Goal: Information Seeking & Learning: Learn about a topic

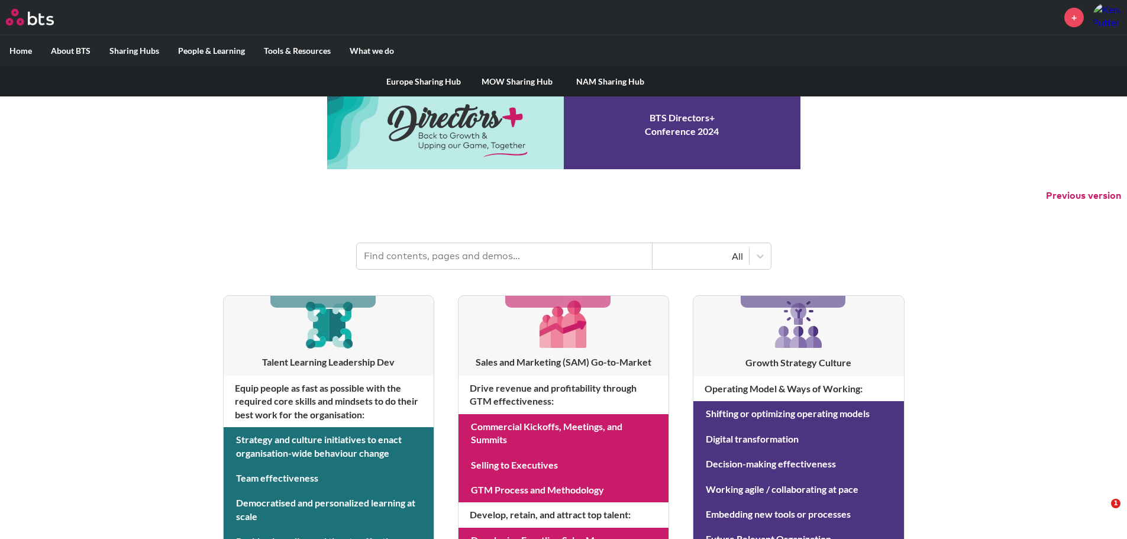
click at [604, 81] on link "NAM Sharing Hub" at bounding box center [610, 81] width 93 height 31
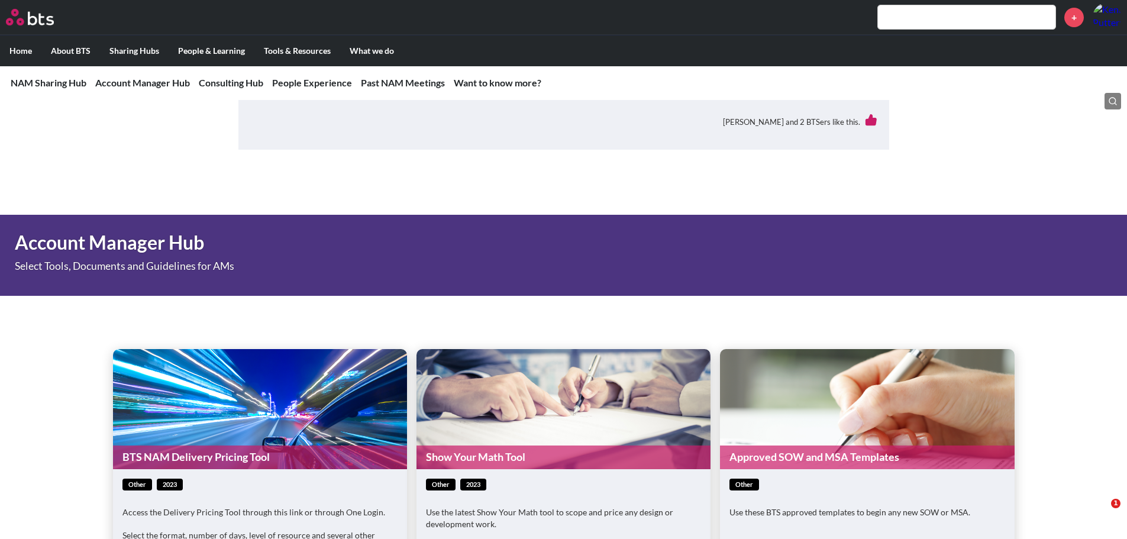
scroll to position [414, 0]
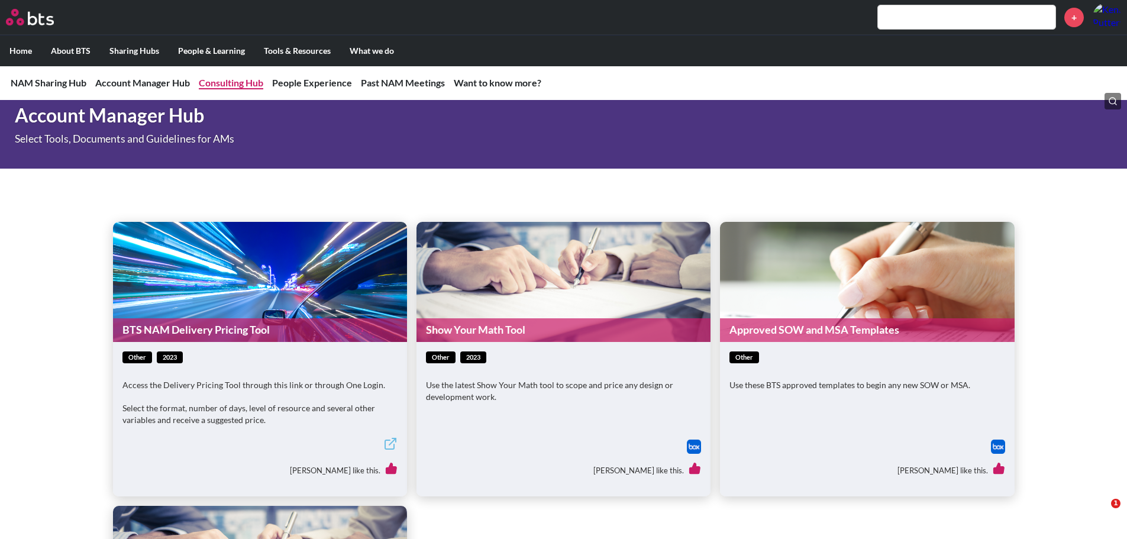
click at [250, 84] on link "Consulting Hub" at bounding box center [231, 82] width 64 height 11
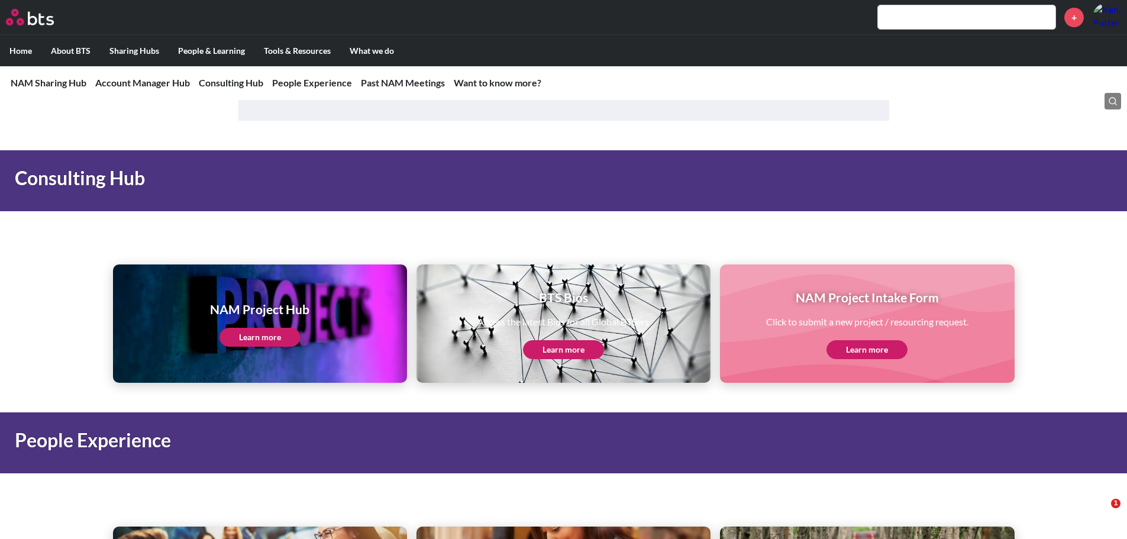
scroll to position [1240, 0]
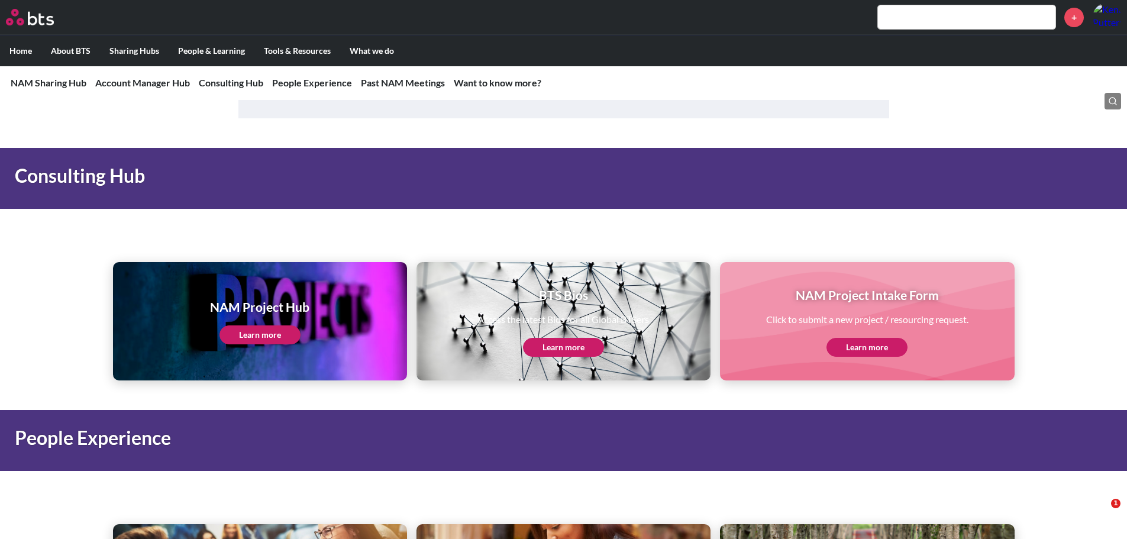
click at [273, 325] on link "Learn more" at bounding box center [259, 334] width 81 height 19
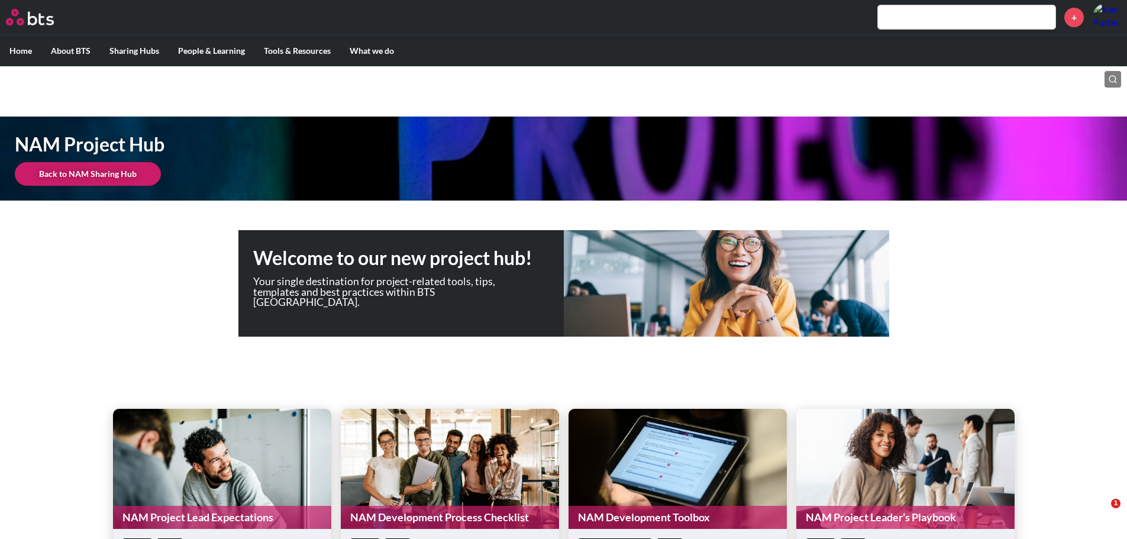
click at [41, 172] on link "Back to NAM Sharing Hub" at bounding box center [88, 174] width 146 height 24
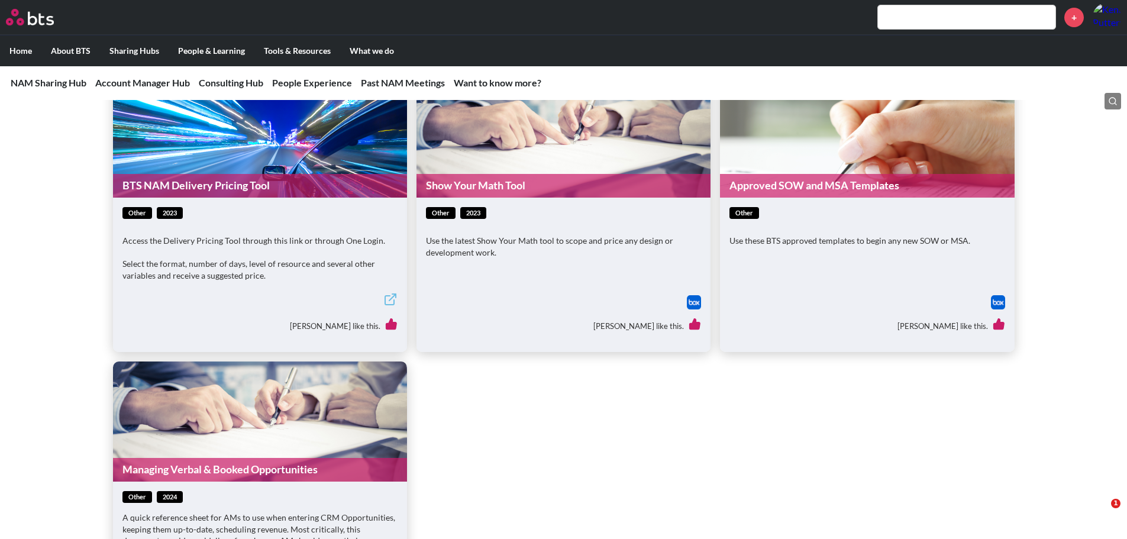
scroll to position [591, 0]
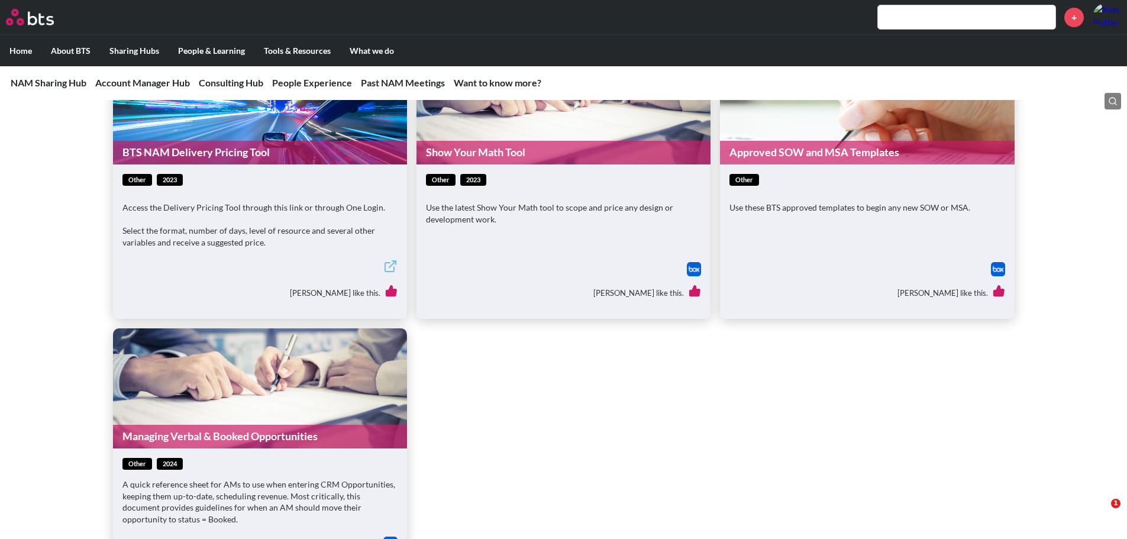
click at [517, 239] on div "other 2023 Use the latest Show Your Math tool to scope and price any design or …" at bounding box center [563, 241] width 294 height 154
click at [498, 138] on figure "Show Your Math Tool" at bounding box center [563, 104] width 294 height 120
click at [497, 153] on link "Show Your Math Tool" at bounding box center [563, 152] width 294 height 23
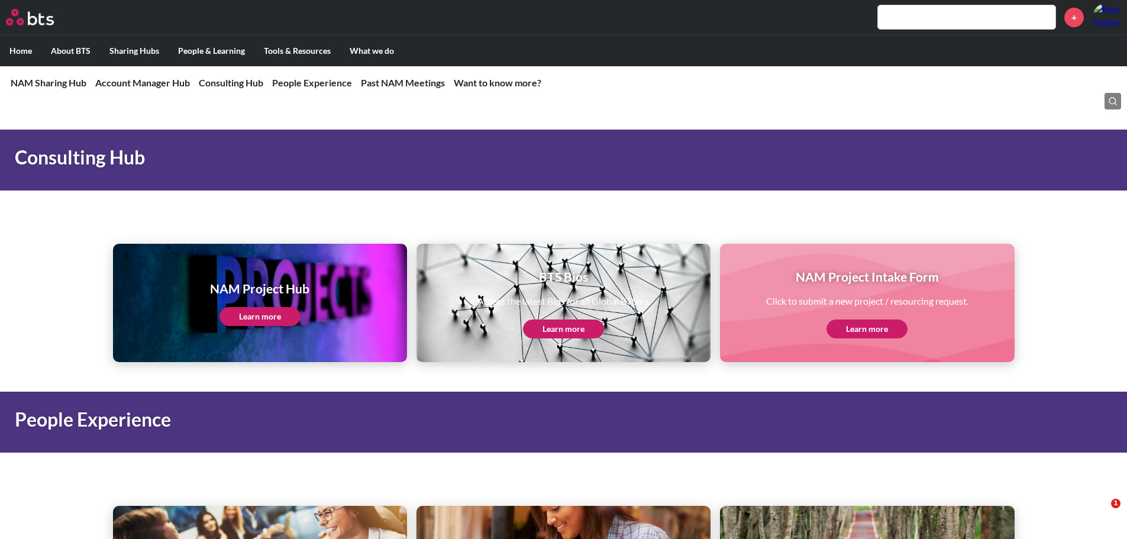
scroll to position [1301, 0]
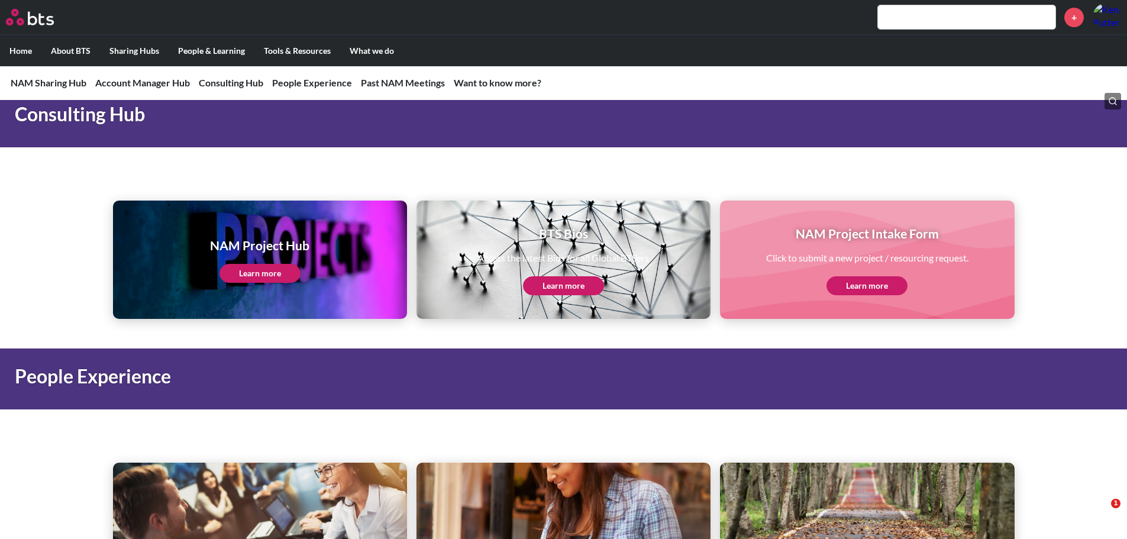
click at [885, 289] on link "Learn more" at bounding box center [866, 285] width 81 height 19
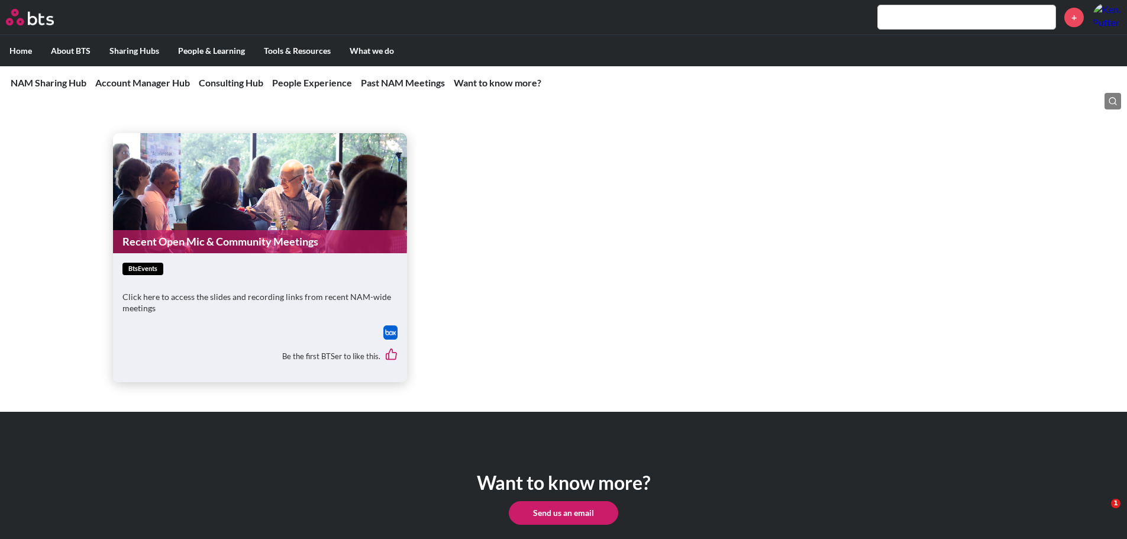
scroll to position [2516, 0]
